Goal: Navigation & Orientation: Find specific page/section

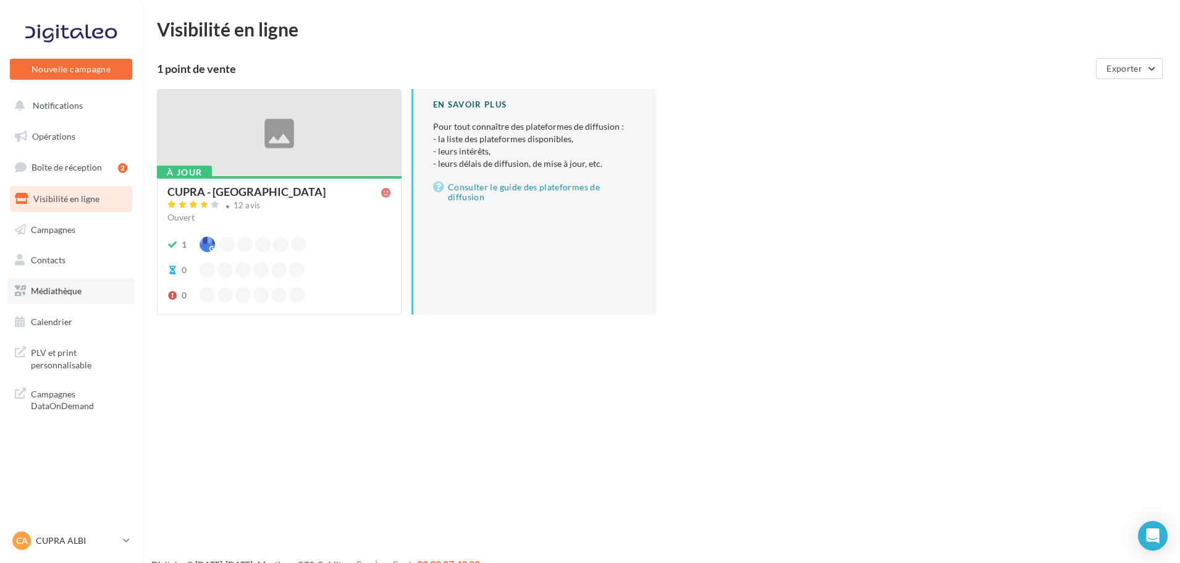
click at [61, 296] on link "Médiathèque" at bounding box center [70, 291] width 127 height 26
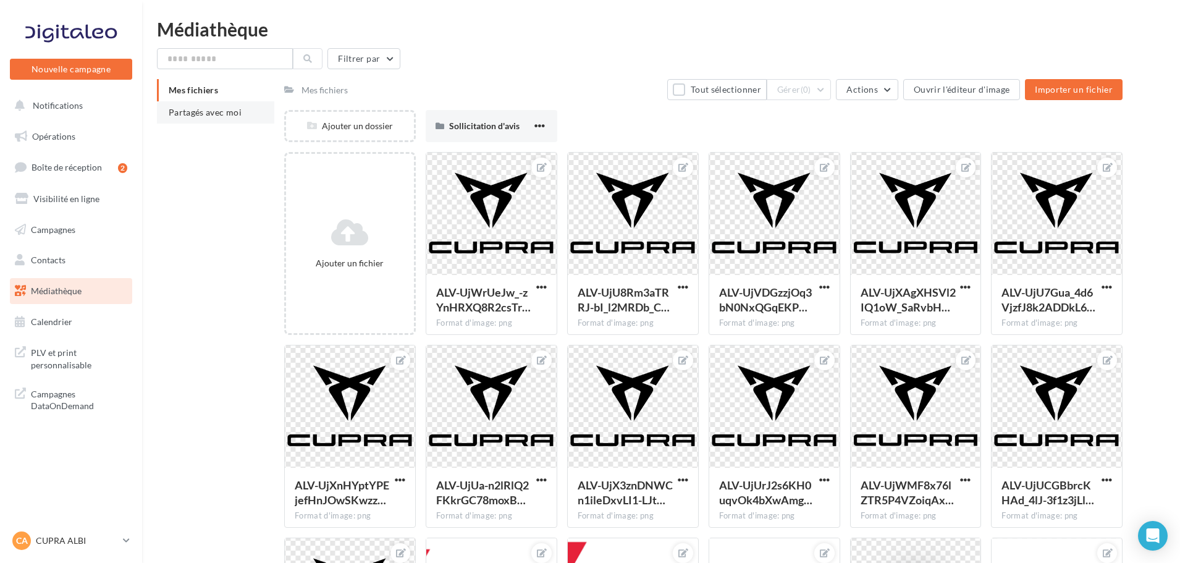
click at [222, 114] on span "Partagés avec moi" at bounding box center [205, 112] width 73 height 10
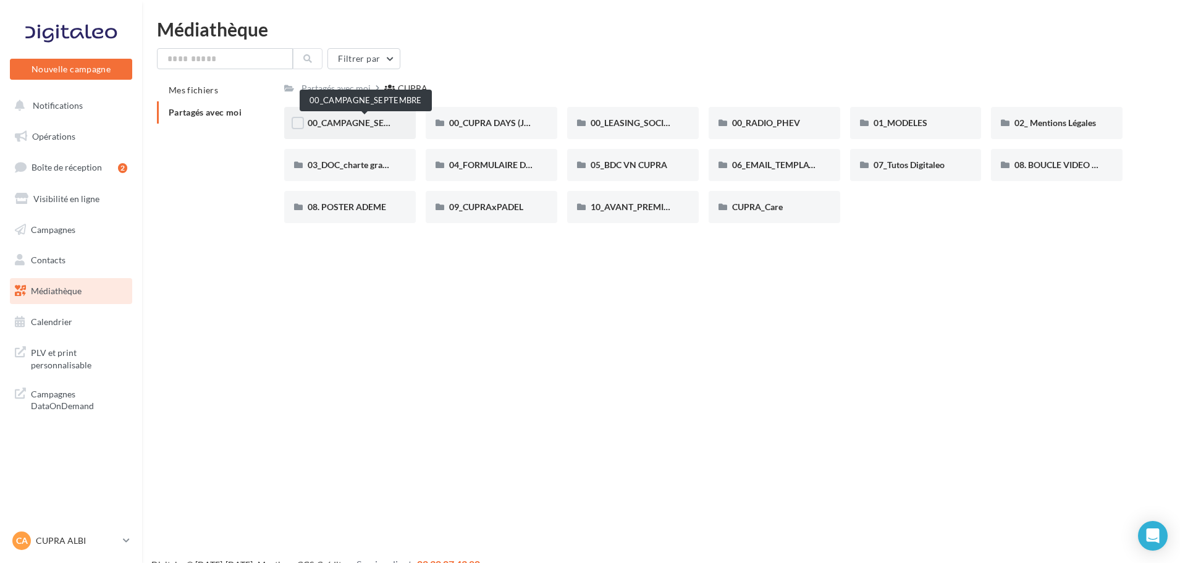
click at [362, 124] on span "00_CAMPAGNE_SEPTEMBRE" at bounding box center [365, 122] width 115 height 10
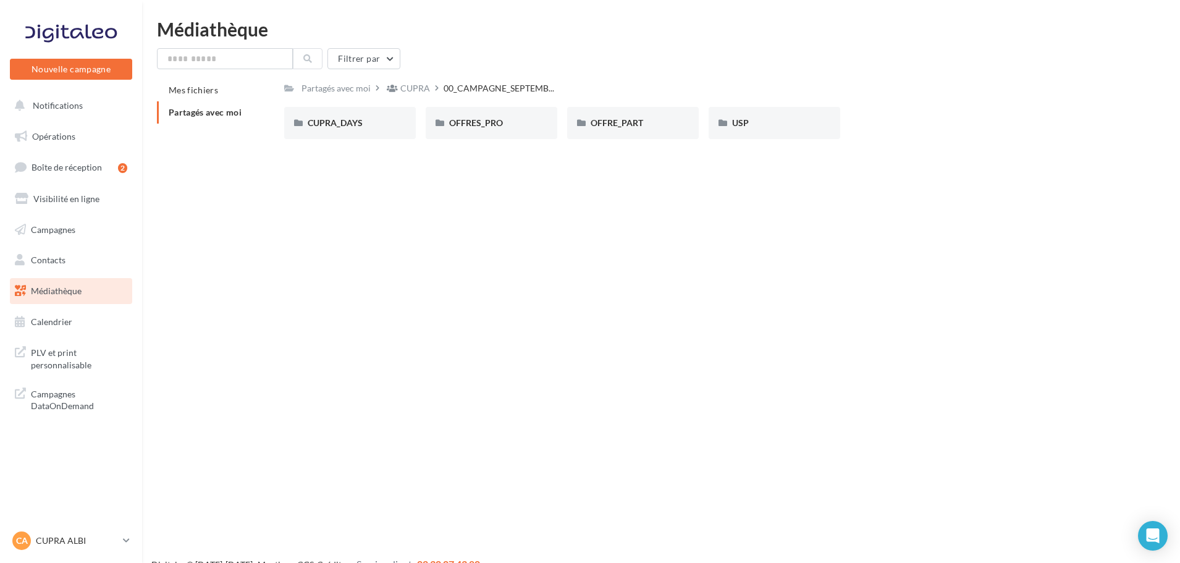
click at [203, 117] on span "Partagés avec moi" at bounding box center [205, 112] width 73 height 10
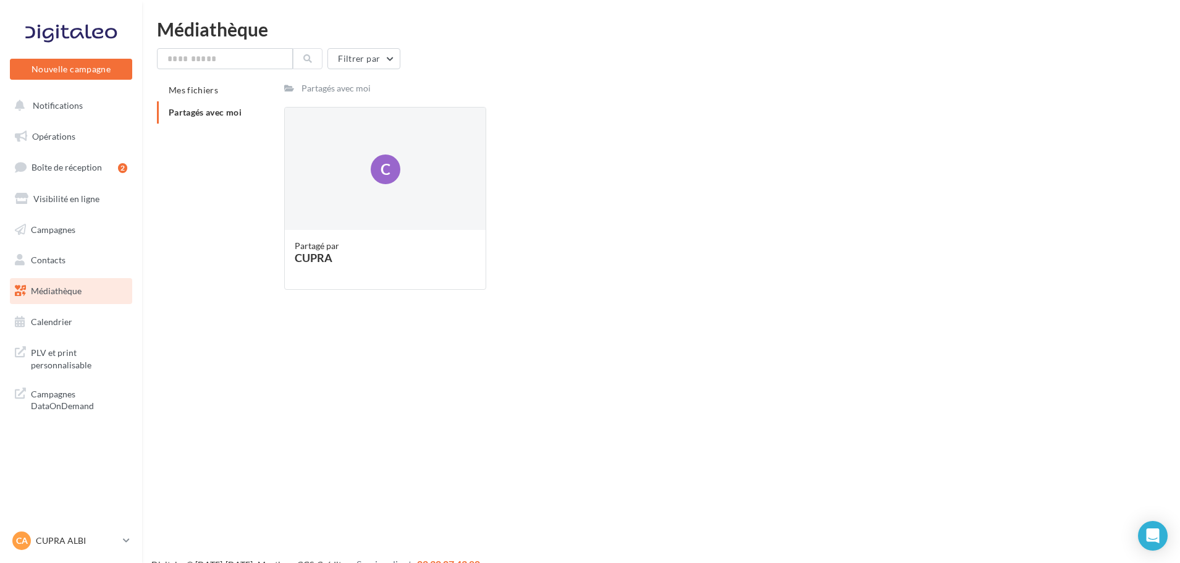
click at [290, 86] on icon at bounding box center [289, 88] width 10 height 9
click at [309, 91] on div "Partagés avec moi" at bounding box center [335, 88] width 69 height 12
click at [63, 289] on span "Médiathèque" at bounding box center [56, 290] width 51 height 10
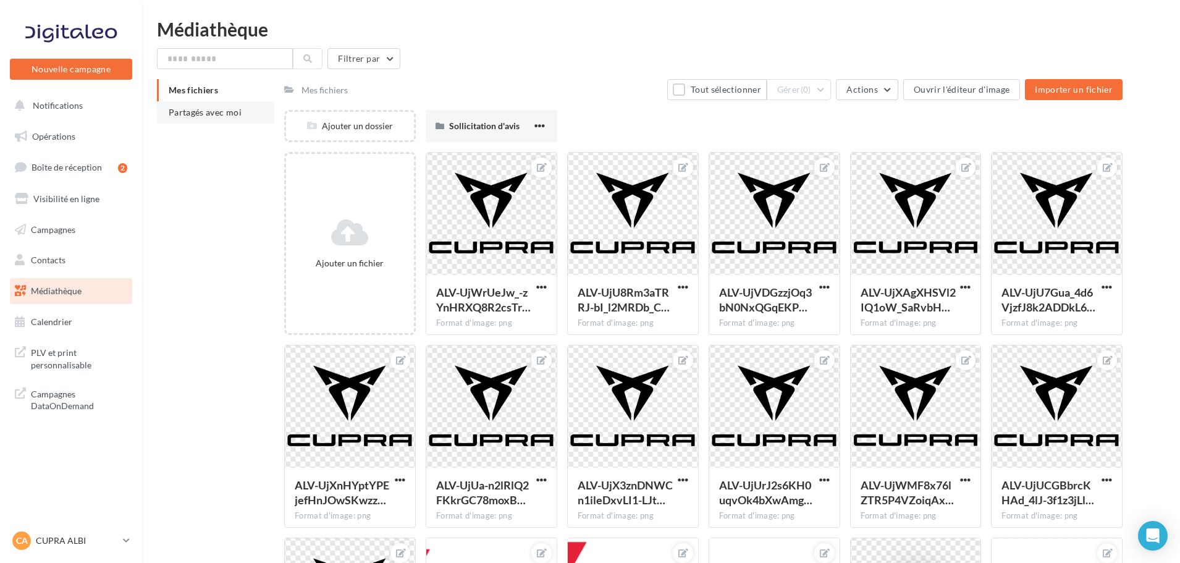
click at [211, 112] on span "Partagés avec moi" at bounding box center [205, 112] width 73 height 10
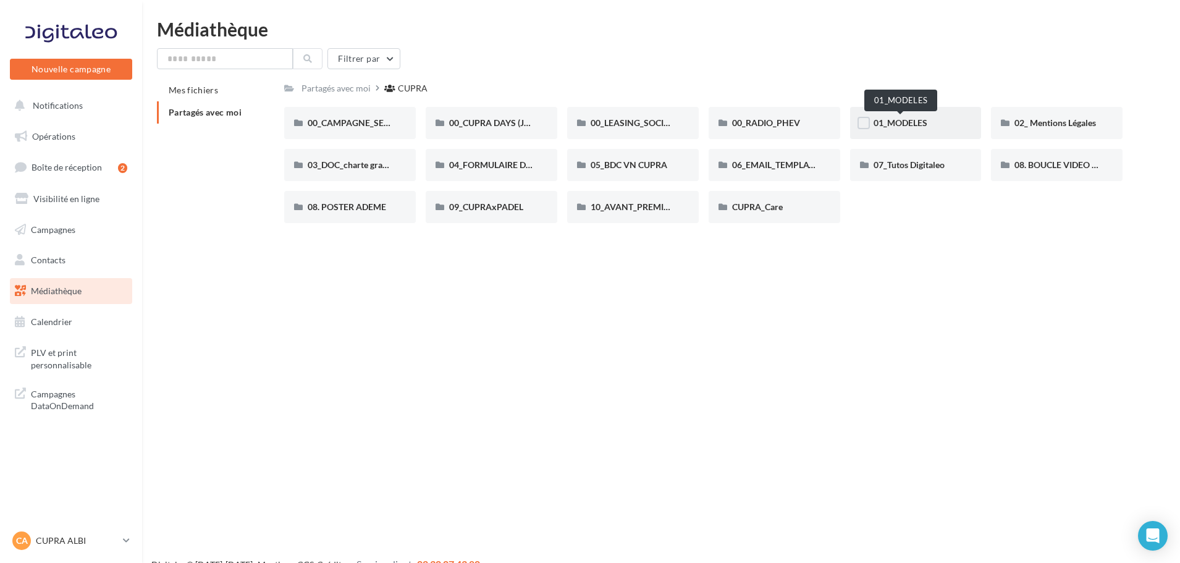
click at [903, 124] on span "01_MODELES" at bounding box center [900, 122] width 54 height 10
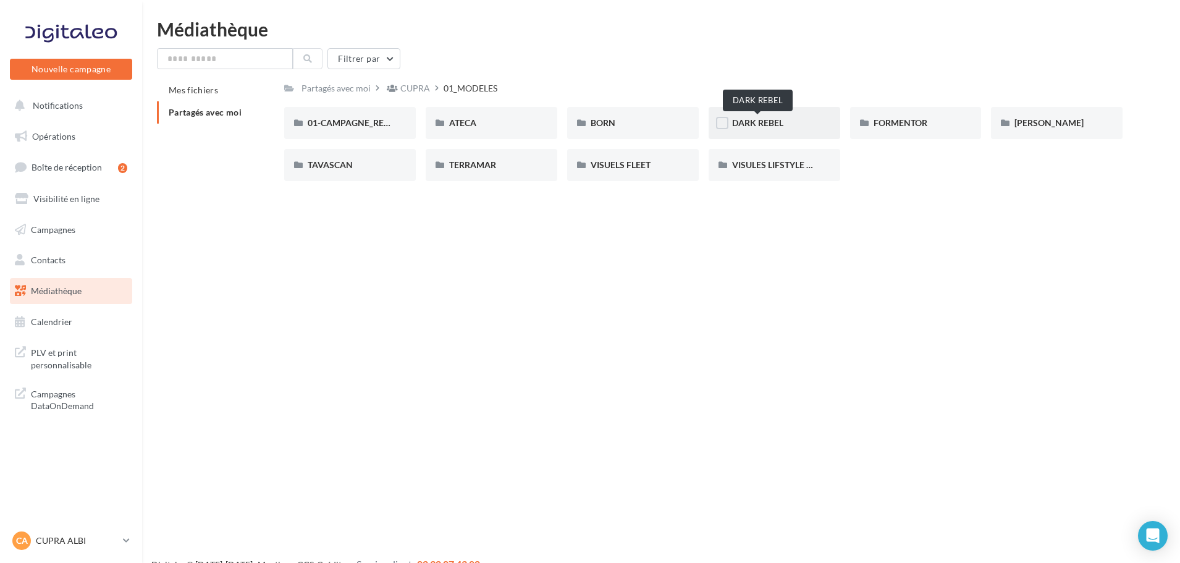
click at [758, 117] on span "DARK REBEL" at bounding box center [757, 122] width 51 height 10
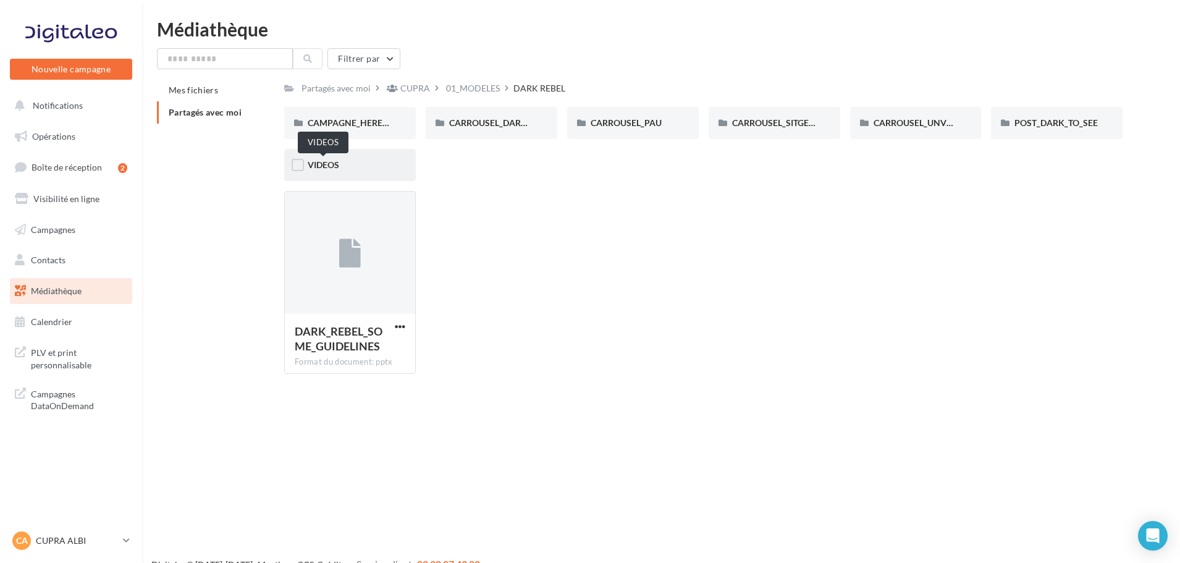
click at [311, 166] on span "VIDEOS" at bounding box center [323, 164] width 31 height 10
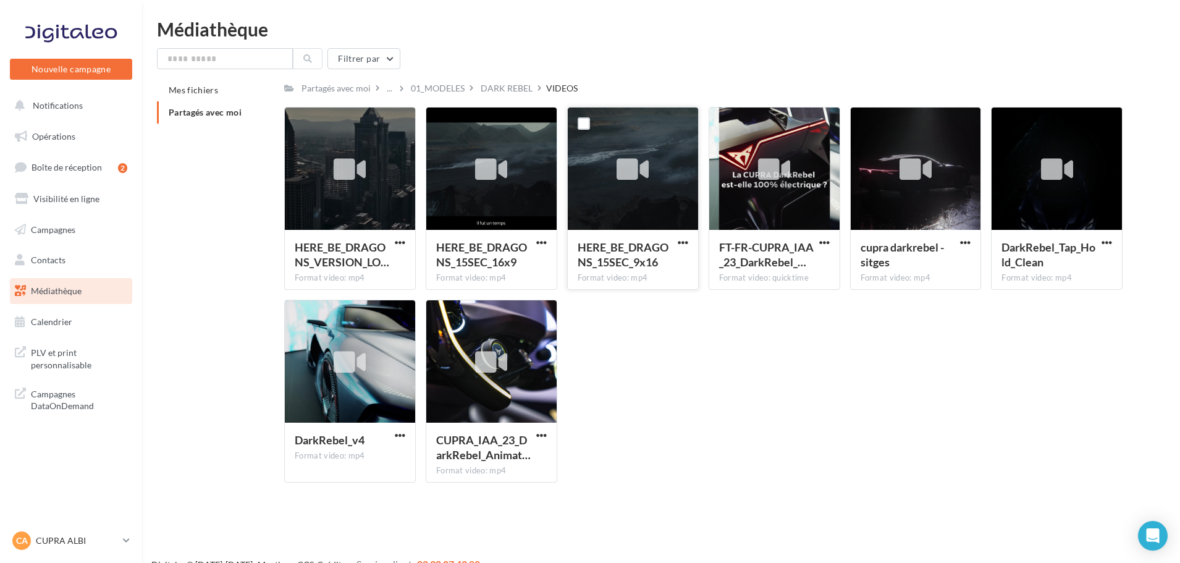
click at [634, 167] on icon at bounding box center [632, 170] width 32 height 28
click at [621, 174] on icon at bounding box center [632, 170] width 32 height 28
click at [683, 243] on span "button" at bounding box center [682, 242] width 10 height 10
click at [706, 410] on div "HERE_BE_DRAGONS_VERSION_LO… Format video: mp4 HERE_BE_DRAGONS_VERSION_LONGUE_ST…" at bounding box center [708, 299] width 848 height 385
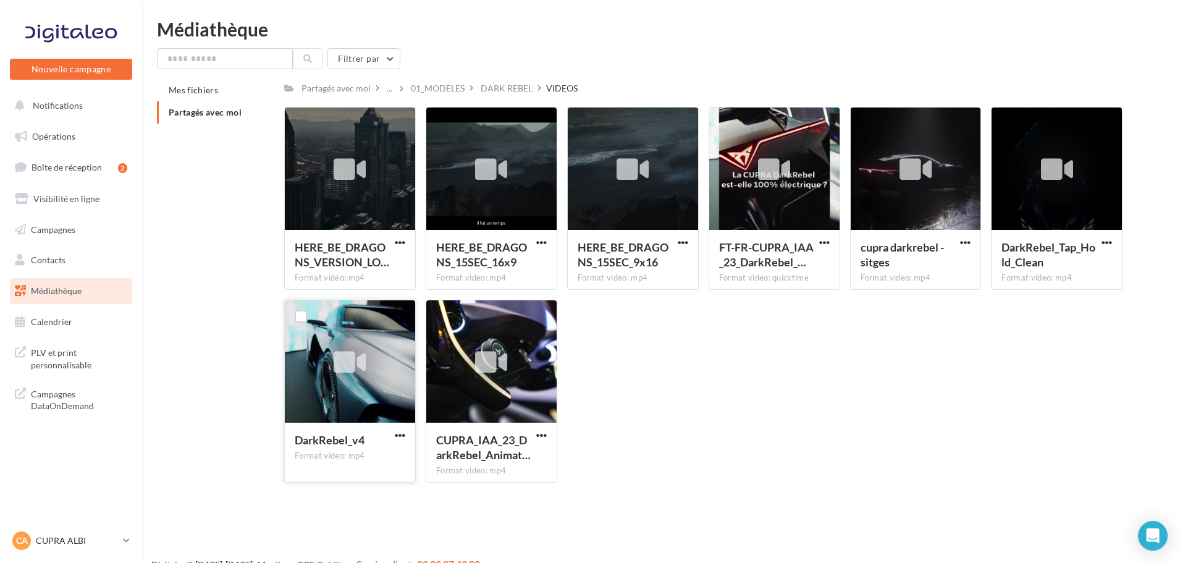
click at [336, 358] on icon at bounding box center [349, 362] width 32 height 28
click at [441, 90] on div "01_MODELES" at bounding box center [438, 88] width 54 height 12
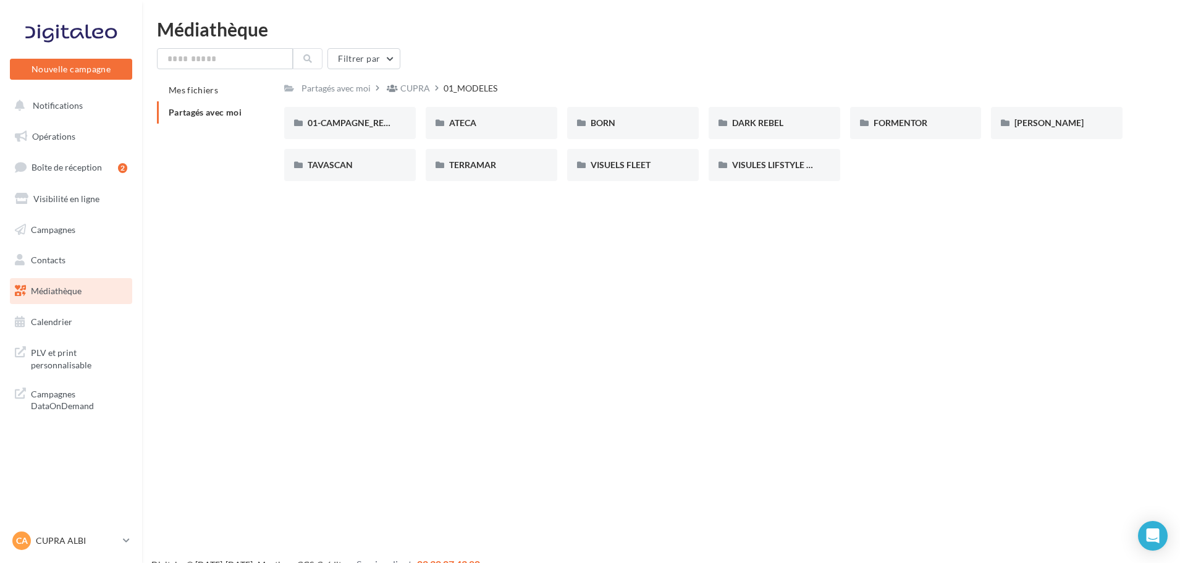
click at [51, 289] on span "Médiathèque" at bounding box center [56, 290] width 51 height 10
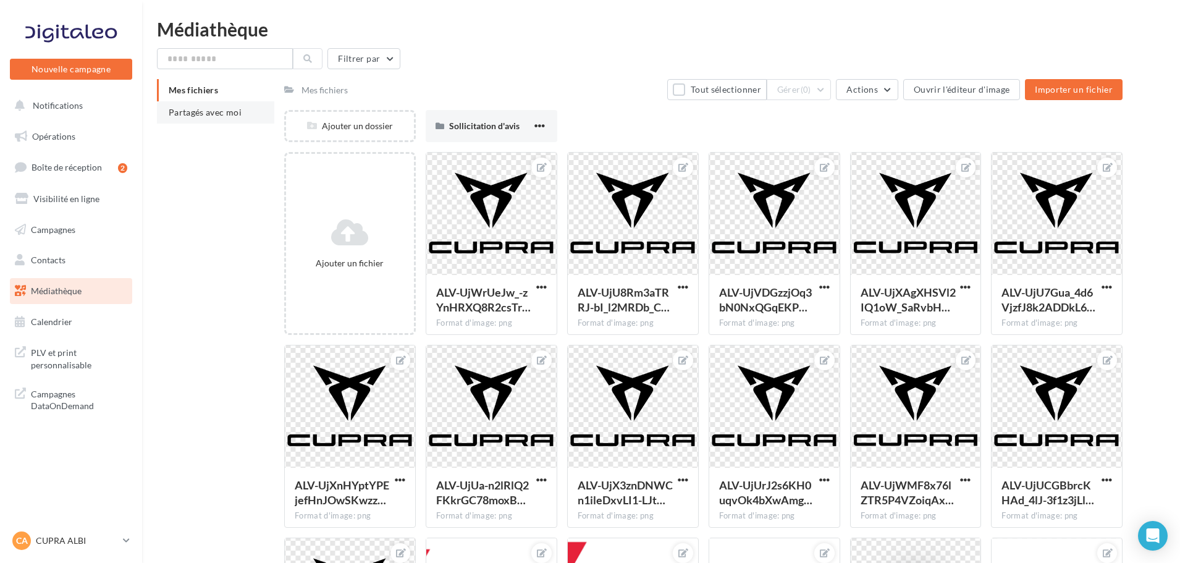
click at [195, 115] on span "Partagés avec moi" at bounding box center [205, 112] width 73 height 10
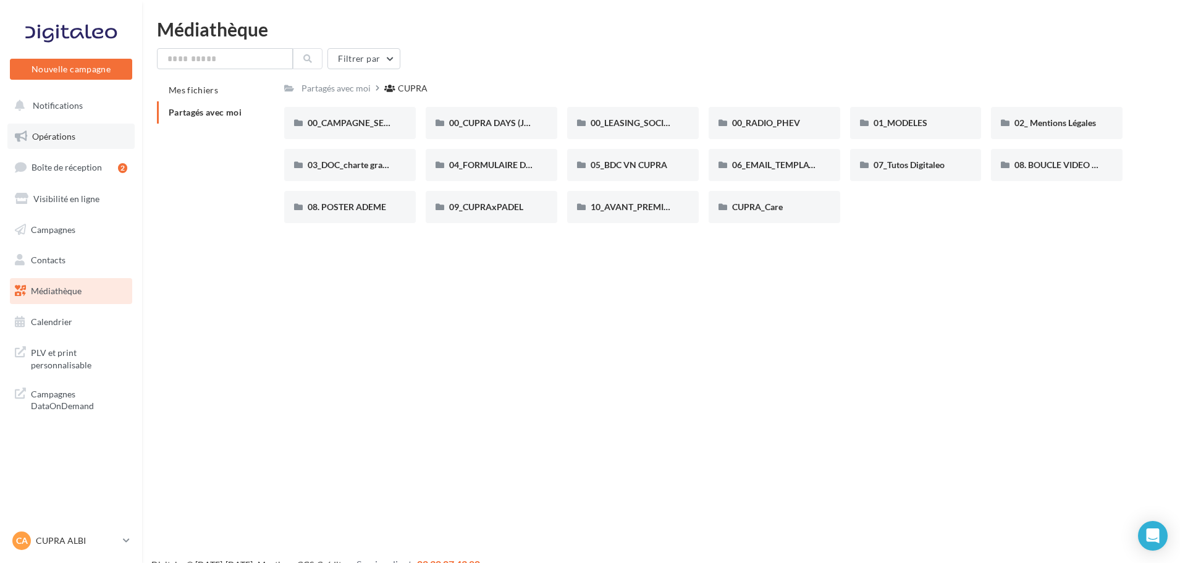
click at [67, 141] on span "Opérations" at bounding box center [53, 136] width 43 height 10
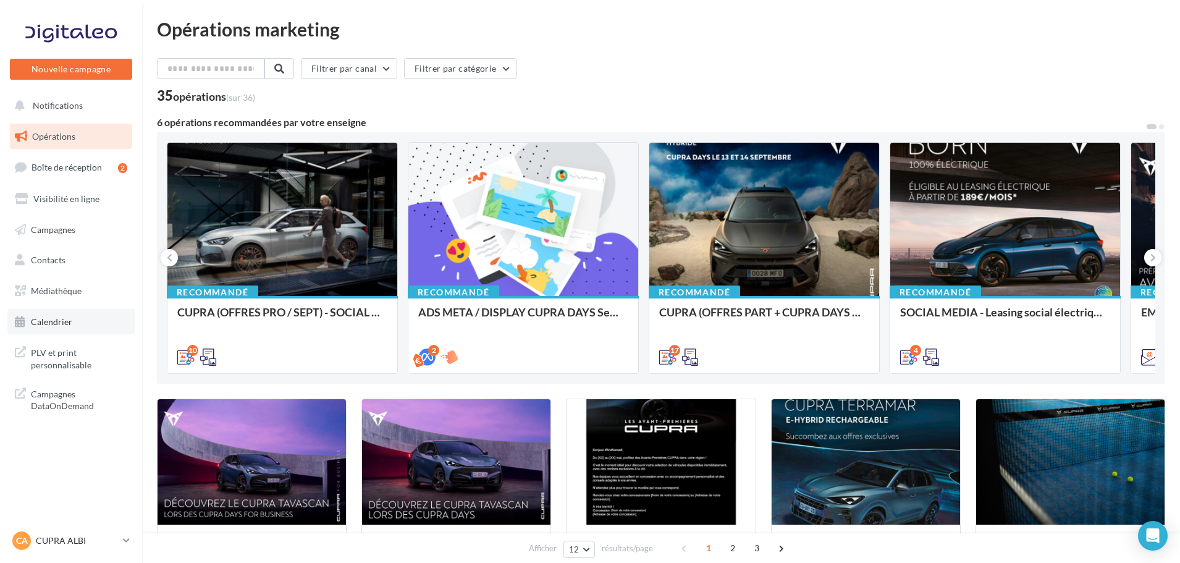
click at [56, 322] on span "Calendrier" at bounding box center [51, 321] width 41 height 10
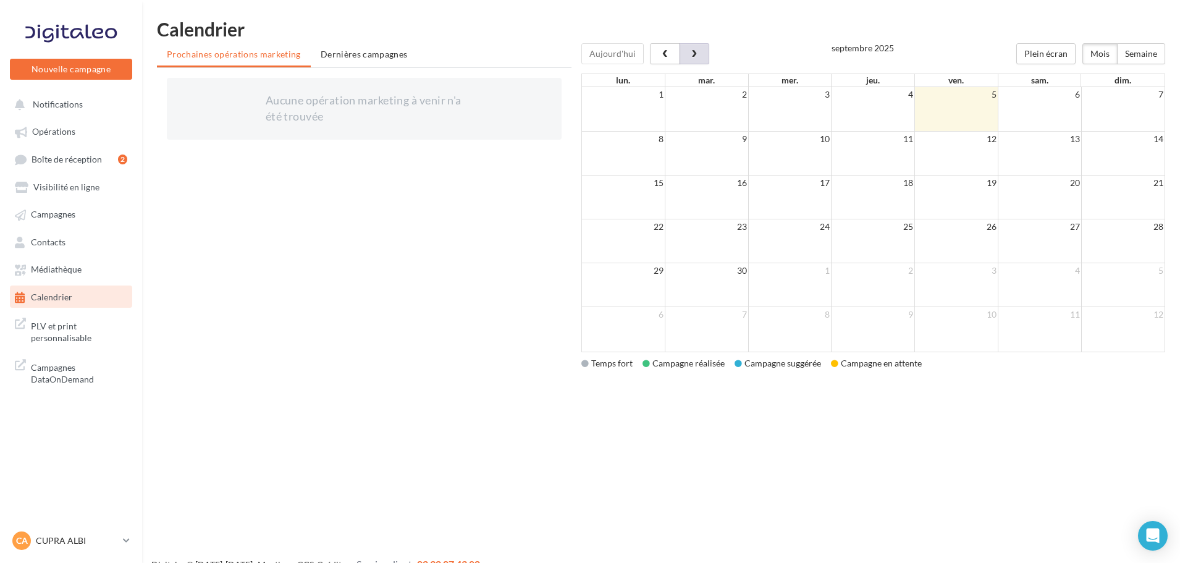
click at [698, 49] on button "button" at bounding box center [694, 53] width 30 height 21
click at [658, 48] on button "button" at bounding box center [665, 53] width 30 height 21
click at [662, 52] on span "button" at bounding box center [665, 54] width 10 height 9
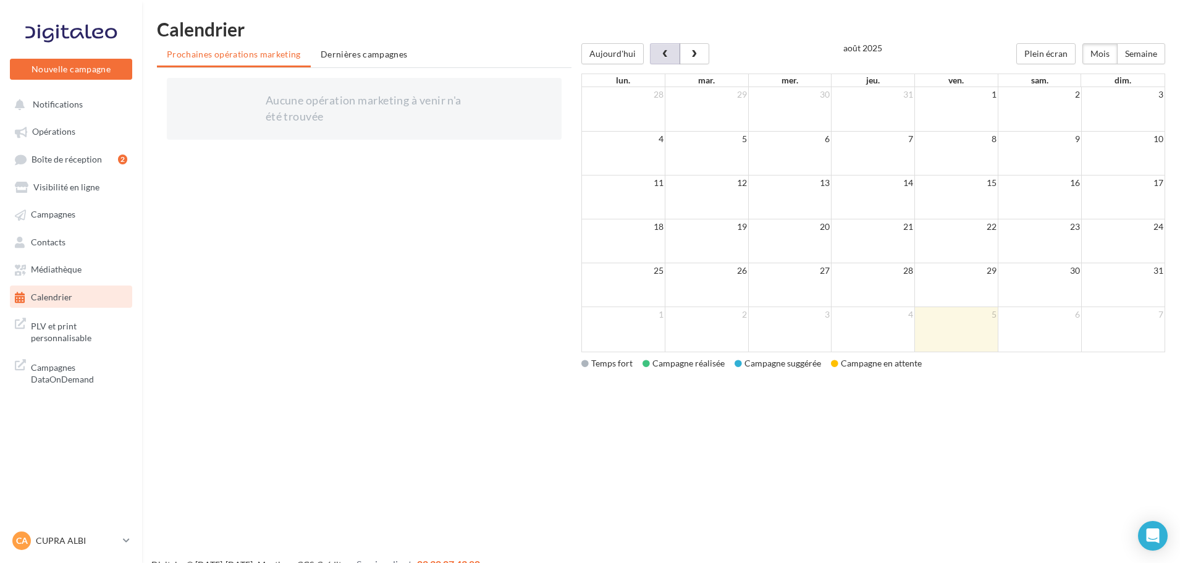
click at [662, 52] on span "button" at bounding box center [665, 54] width 10 height 9
click at [374, 46] on li "Dernières campagnes" at bounding box center [364, 54] width 107 height 22
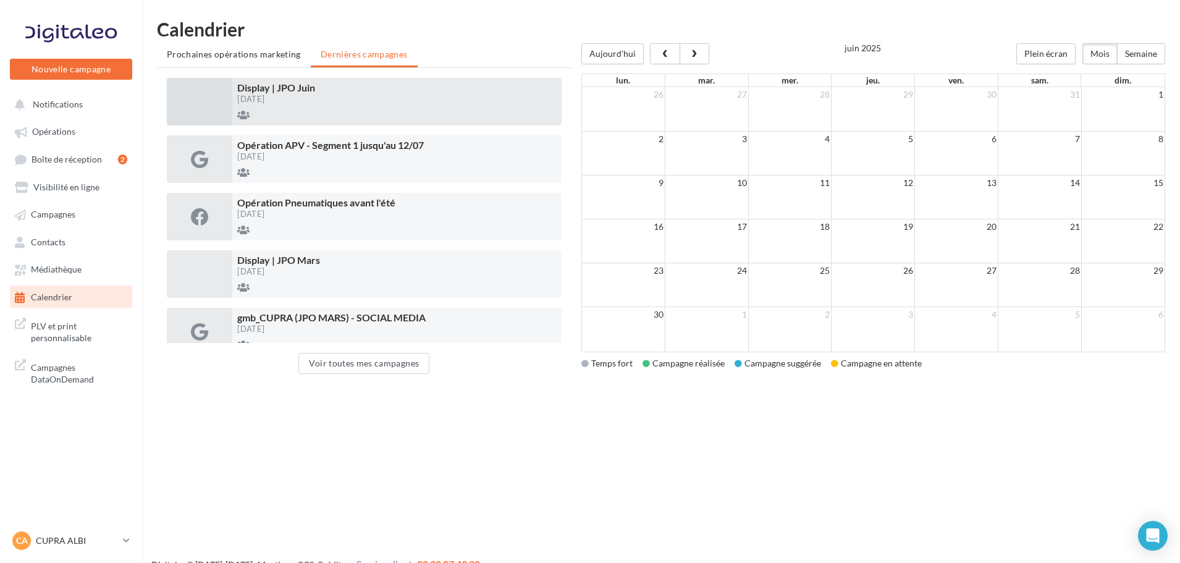
click at [314, 106] on div "Display | JPO Juin 27/05/2024" at bounding box center [396, 102] width 329 height 48
